Goal: Check status: Check status

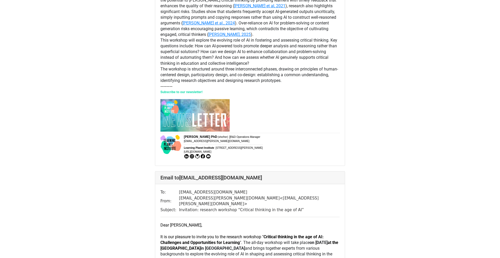
scroll to position [2287, 0]
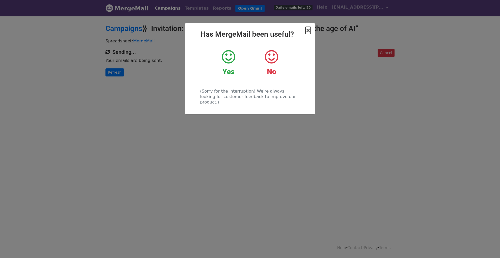
click at [309, 31] on span "×" at bounding box center [308, 30] width 5 height 7
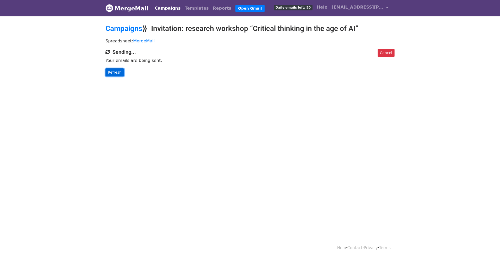
click at [114, 73] on link "Refresh" at bounding box center [114, 72] width 18 height 8
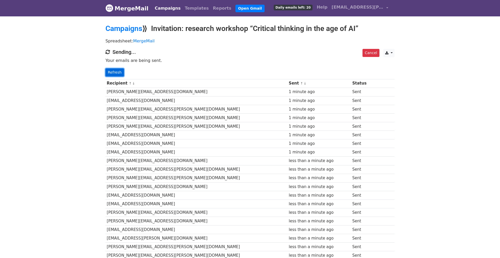
click at [115, 73] on link "Refresh" at bounding box center [114, 72] width 18 height 8
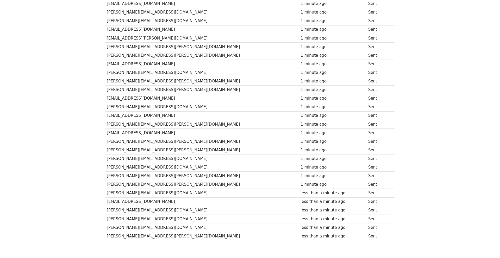
scroll to position [228, 0]
